Goal: Task Accomplishment & Management: Use online tool/utility

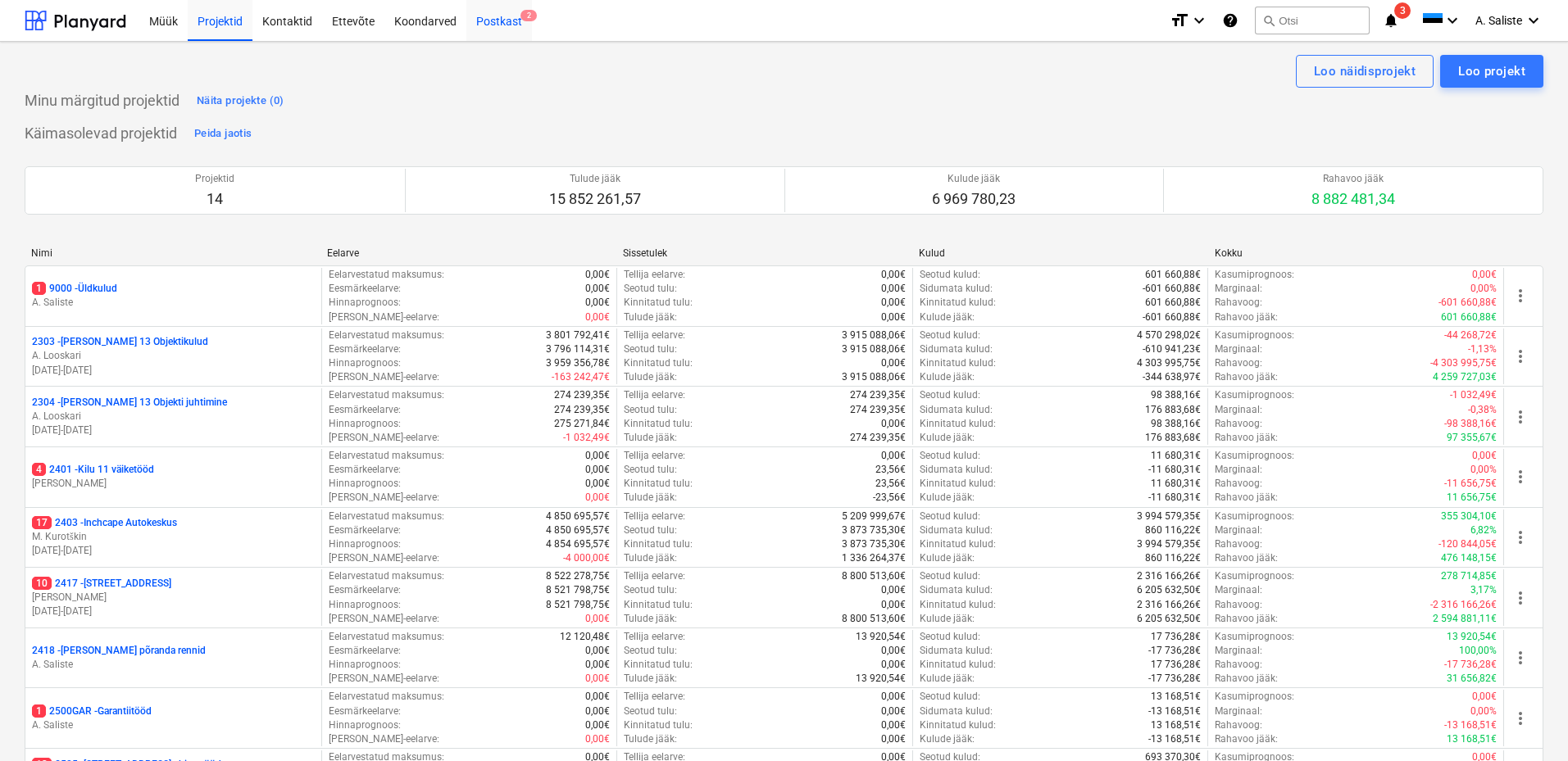
click at [484, 20] on div "Postkast 2" at bounding box center [499, 20] width 66 height 42
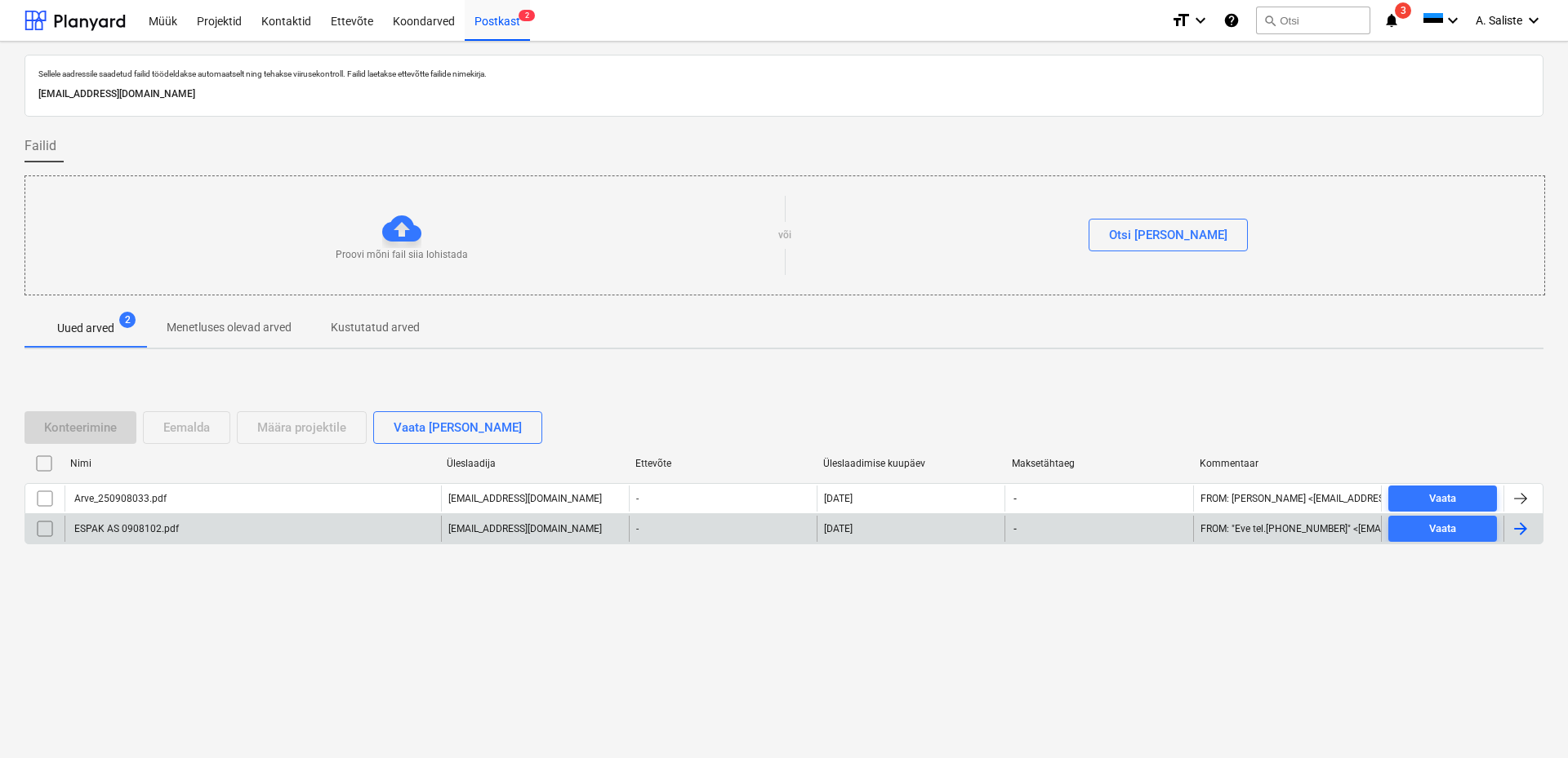
click at [131, 540] on div "ESPAK AS 0908102.pdf" at bounding box center [252, 529] width 377 height 26
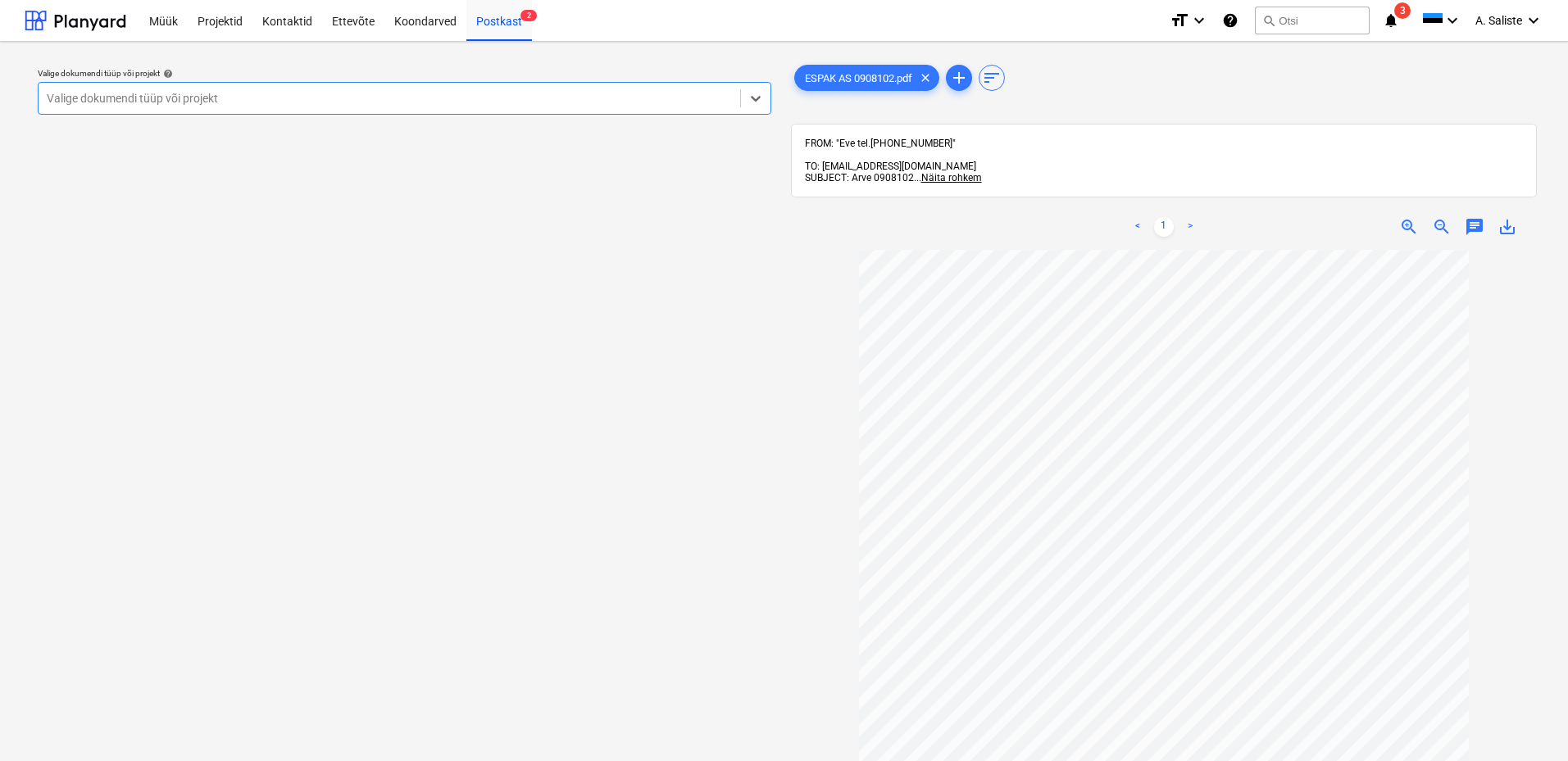
click at [647, 97] on div at bounding box center [389, 98] width 685 height 16
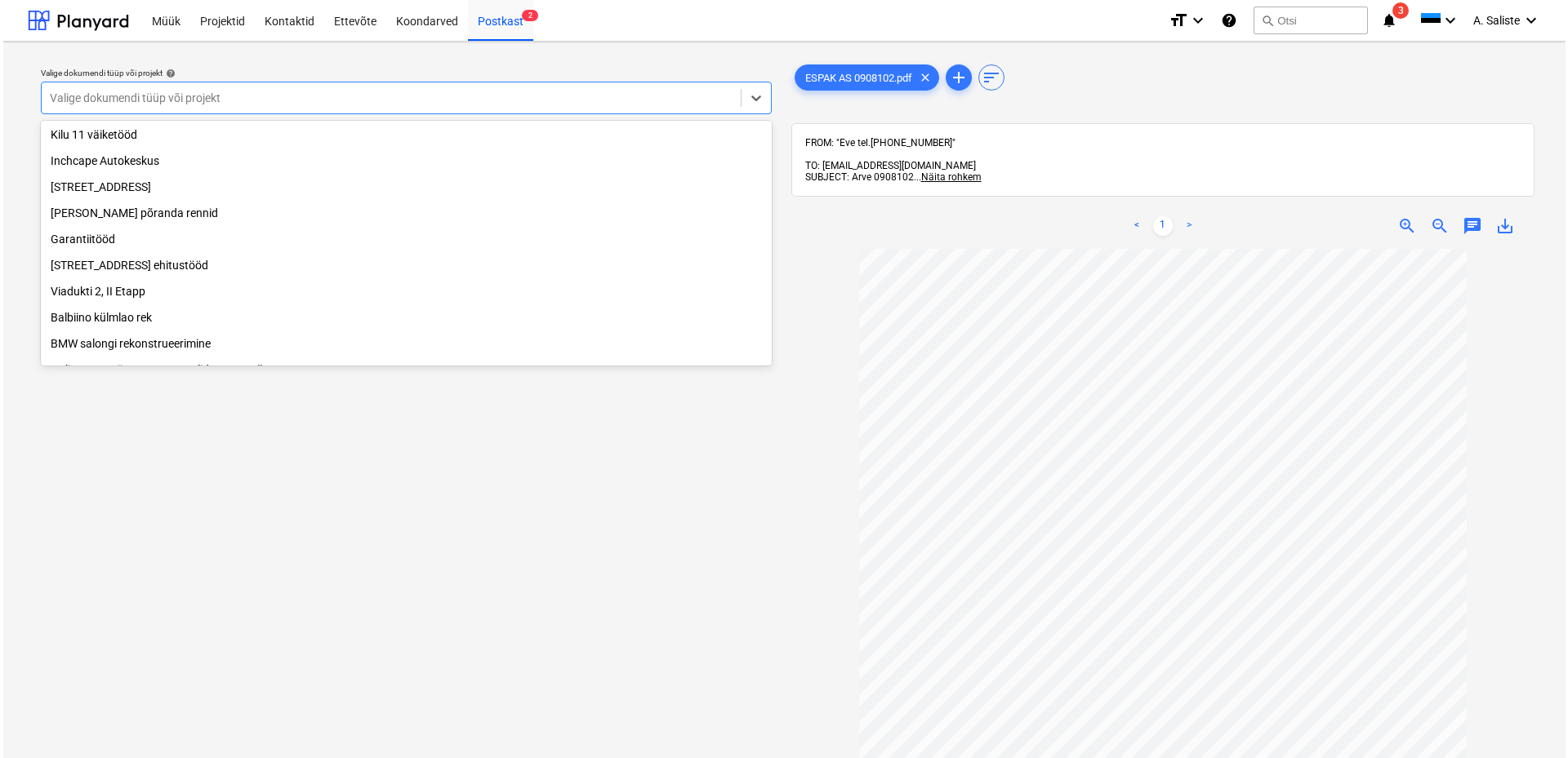
scroll to position [306, 0]
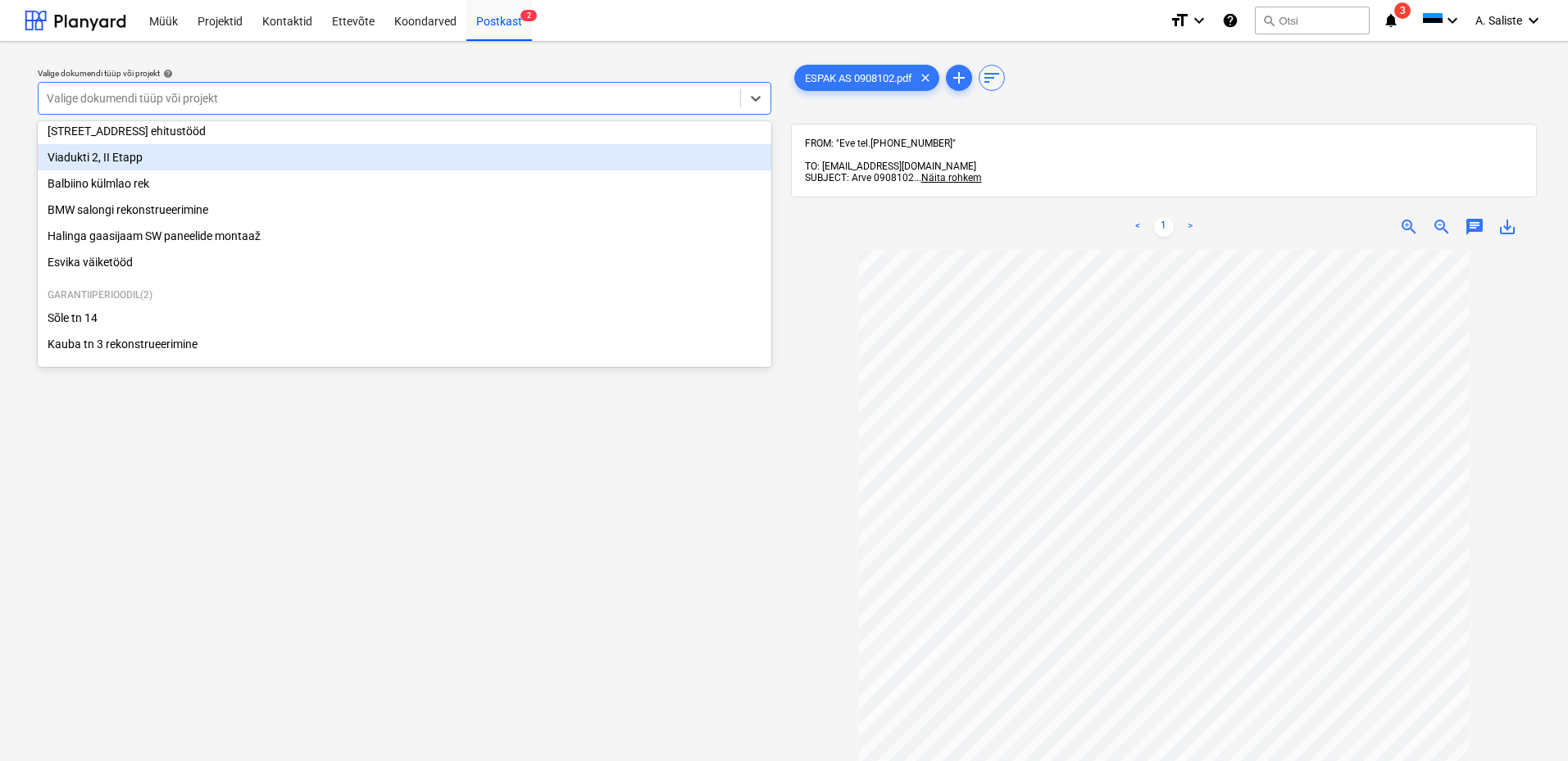
click at [158, 160] on div "Viadukti 2, II Etapp" at bounding box center [404, 158] width 734 height 26
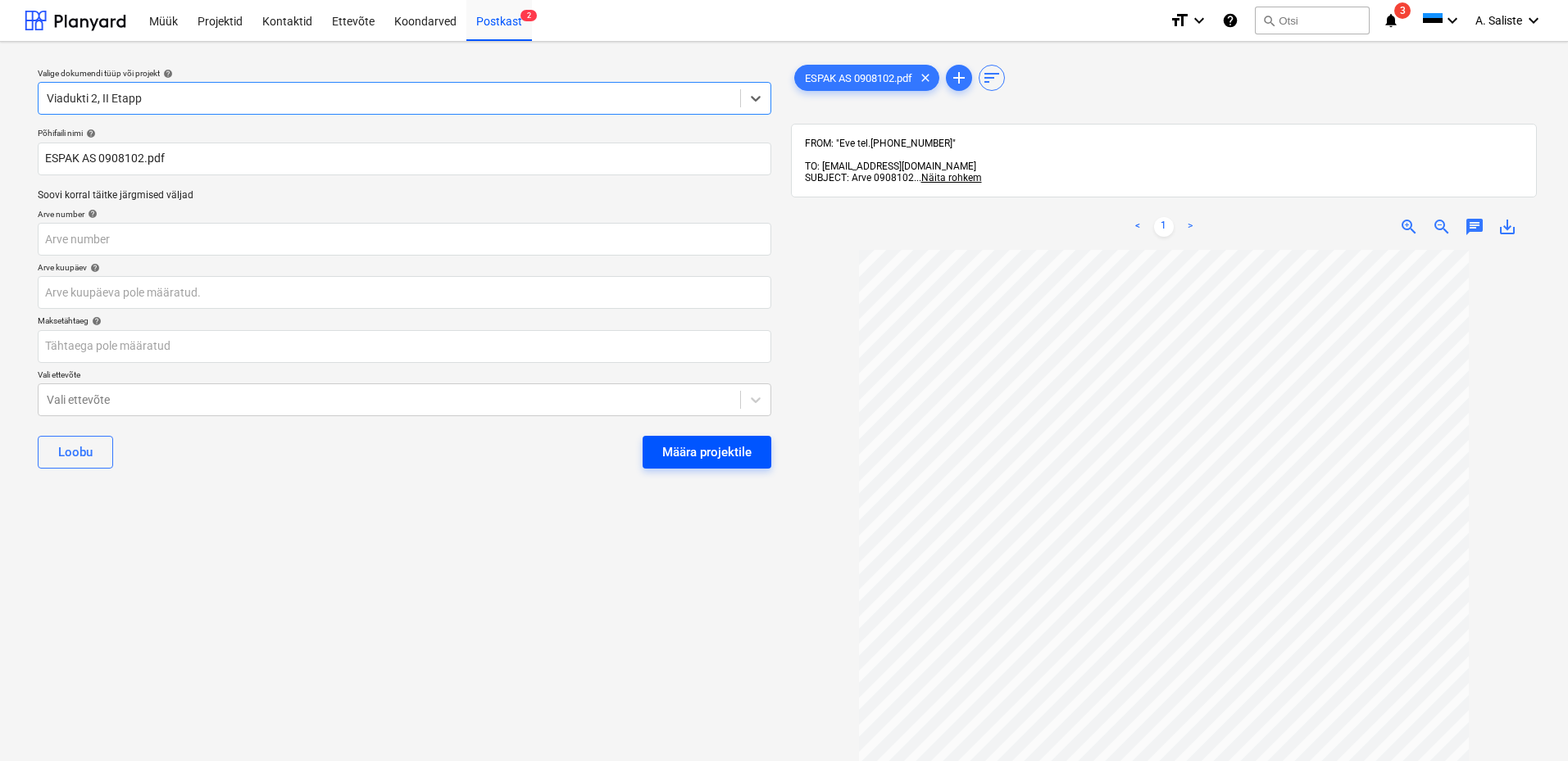
click at [704, 446] on div "Määra projektile" at bounding box center [707, 452] width 89 height 22
